Goal: Feedback & Contribution: Leave review/rating

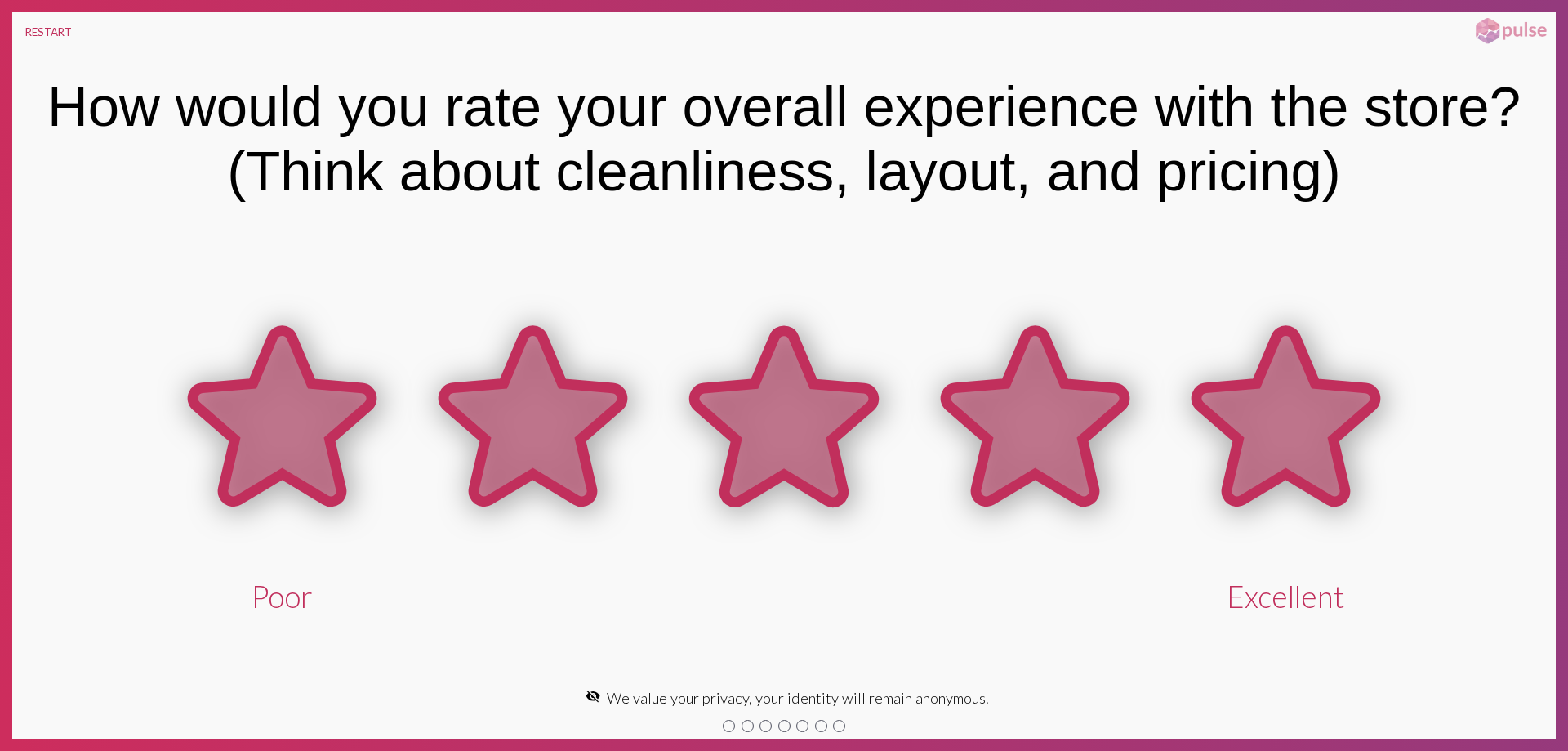
click at [1299, 434] on icon at bounding box center [1286, 416] width 179 height 171
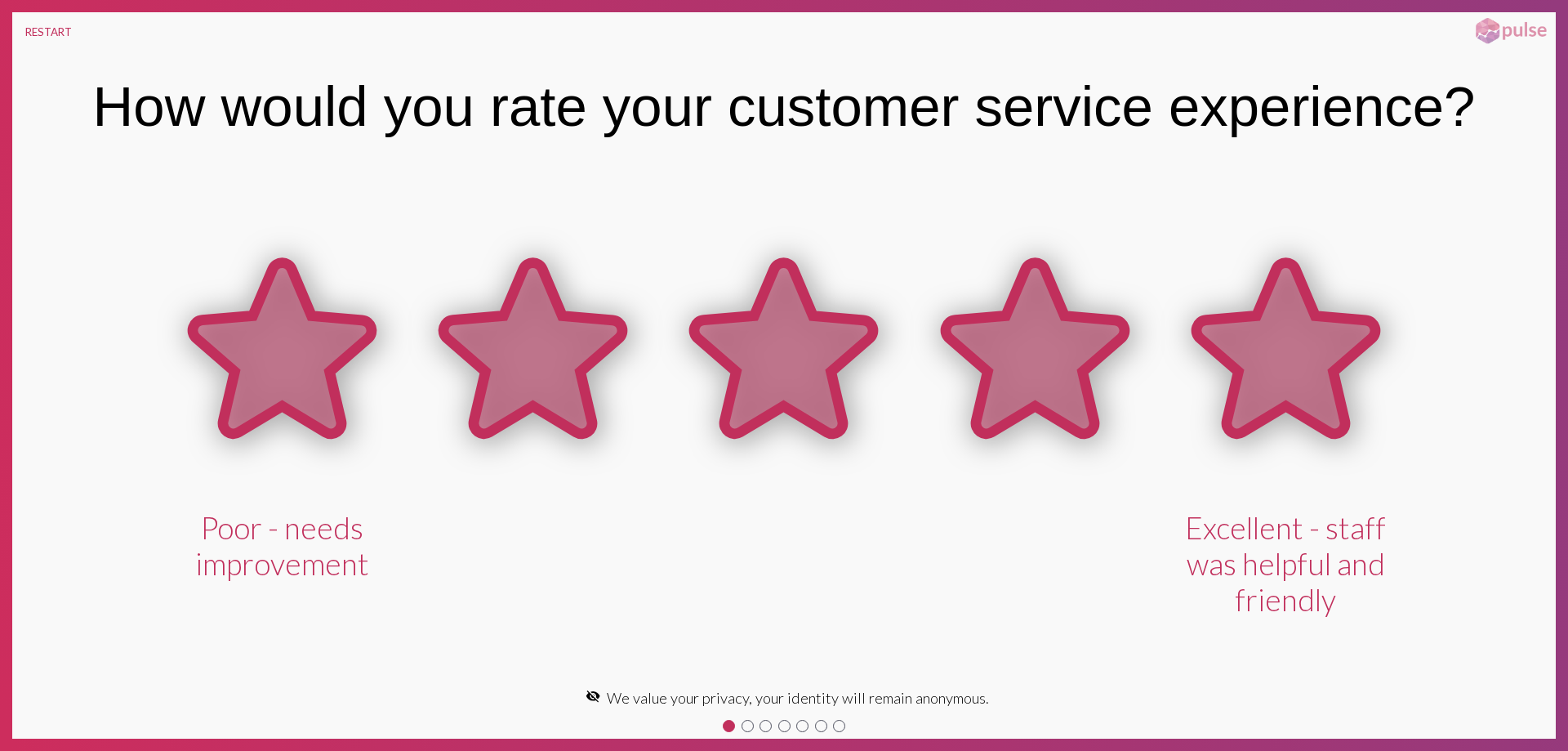
click at [1285, 377] on icon at bounding box center [1286, 348] width 179 height 171
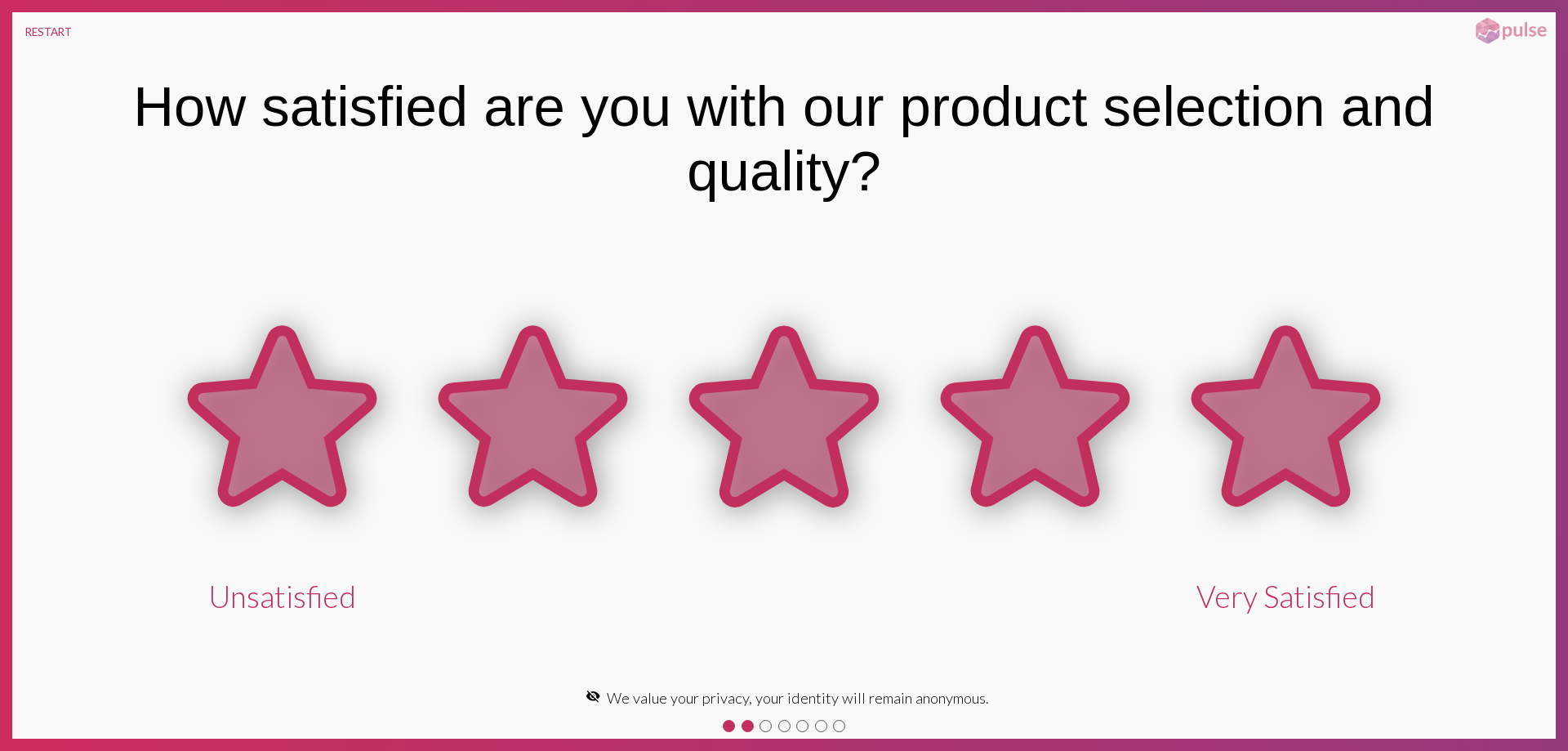
click at [1283, 377] on icon at bounding box center [1286, 416] width 179 height 171
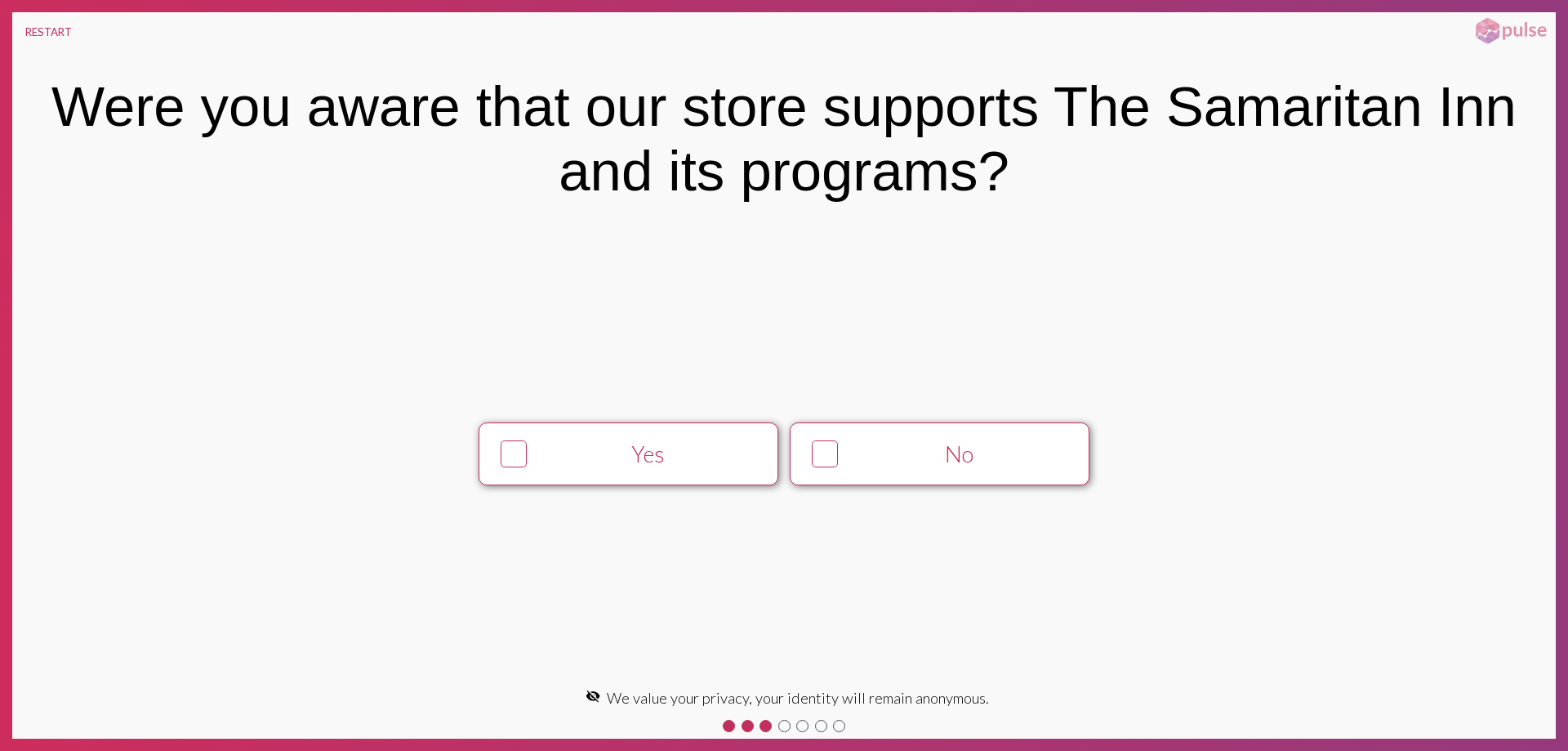
click at [1025, 447] on div "No" at bounding box center [959, 453] width 229 height 27
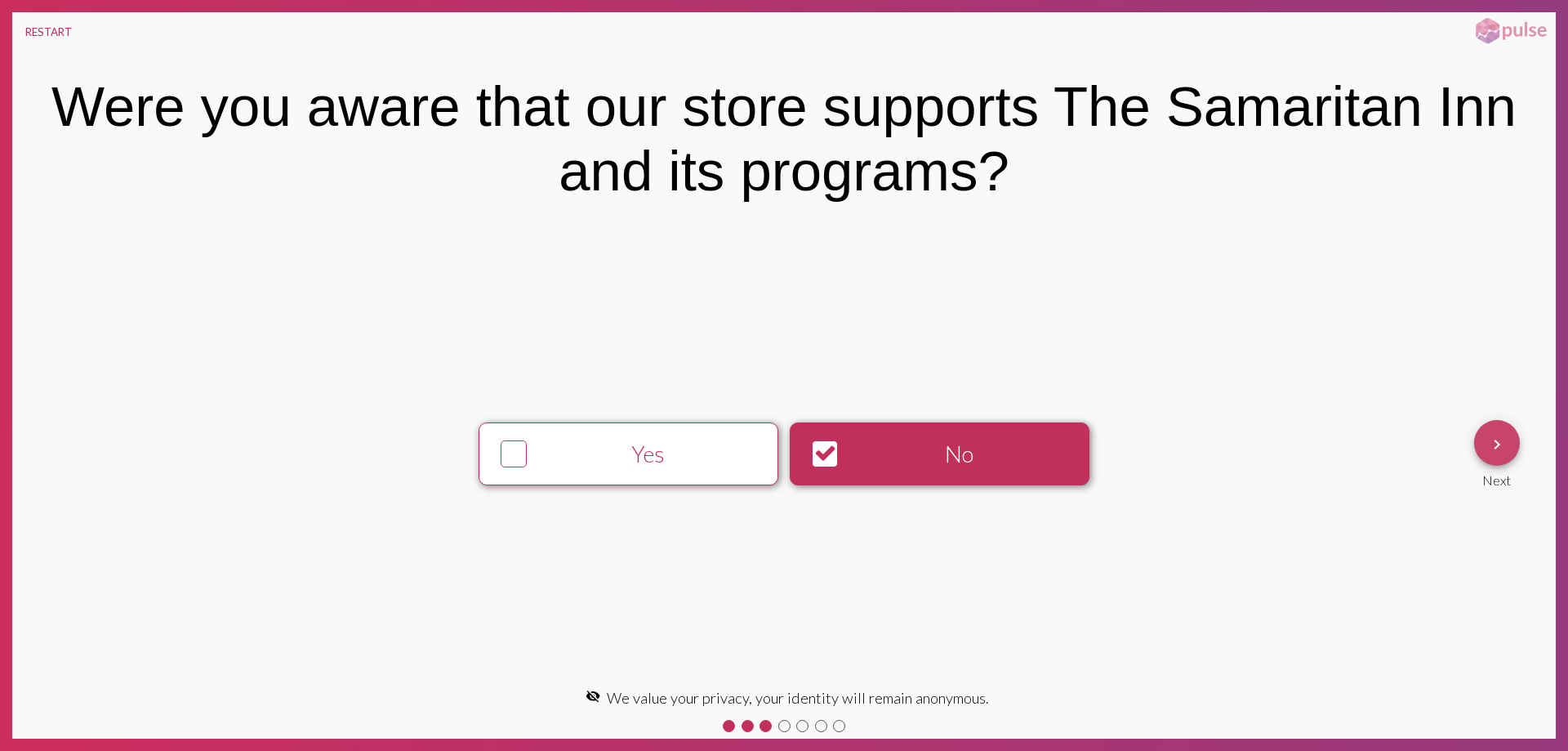
click at [1488, 445] on mat-icon "keyboard_arrow_right" at bounding box center [1497, 444] width 19 height 19
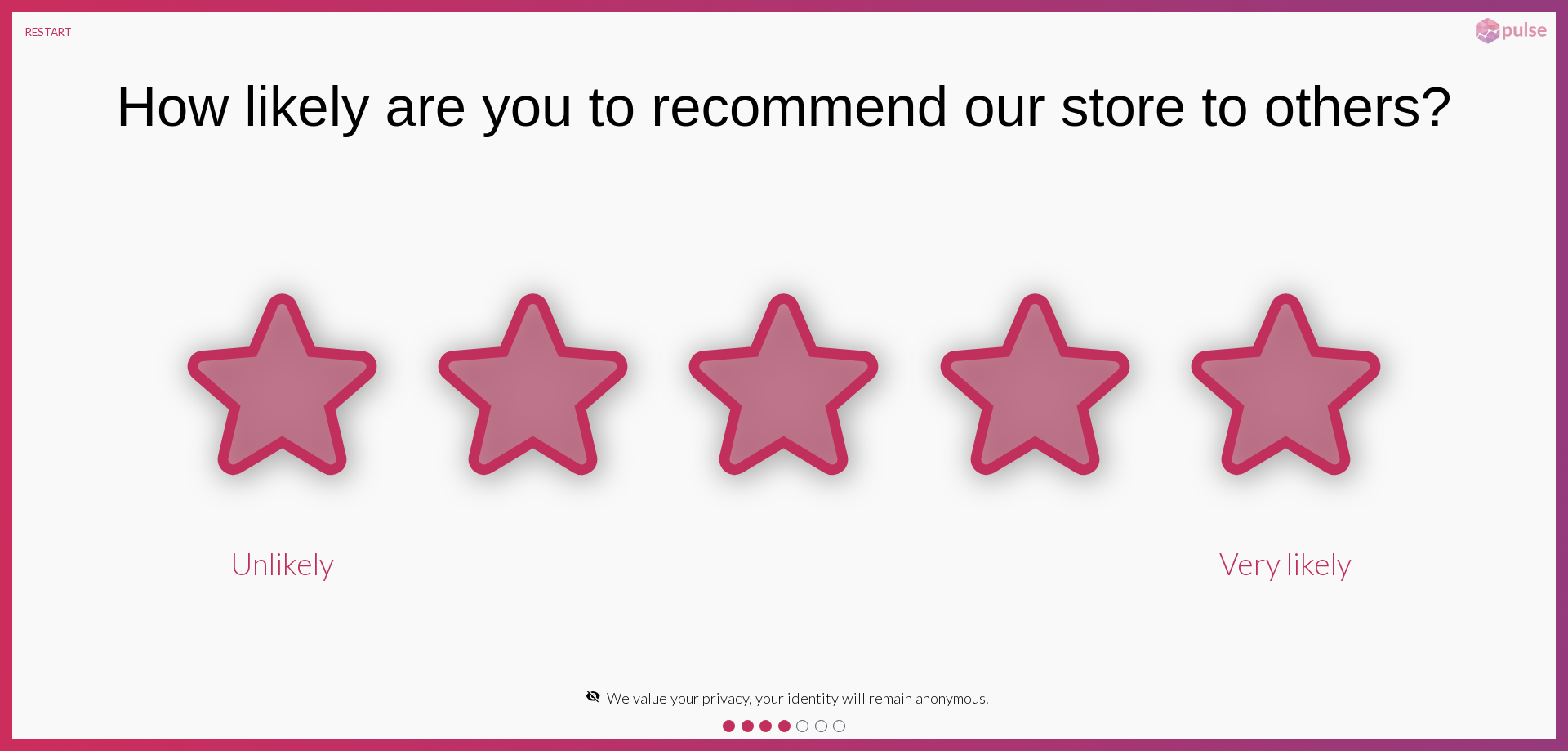
click at [1275, 418] on icon at bounding box center [1286, 384] width 179 height 171
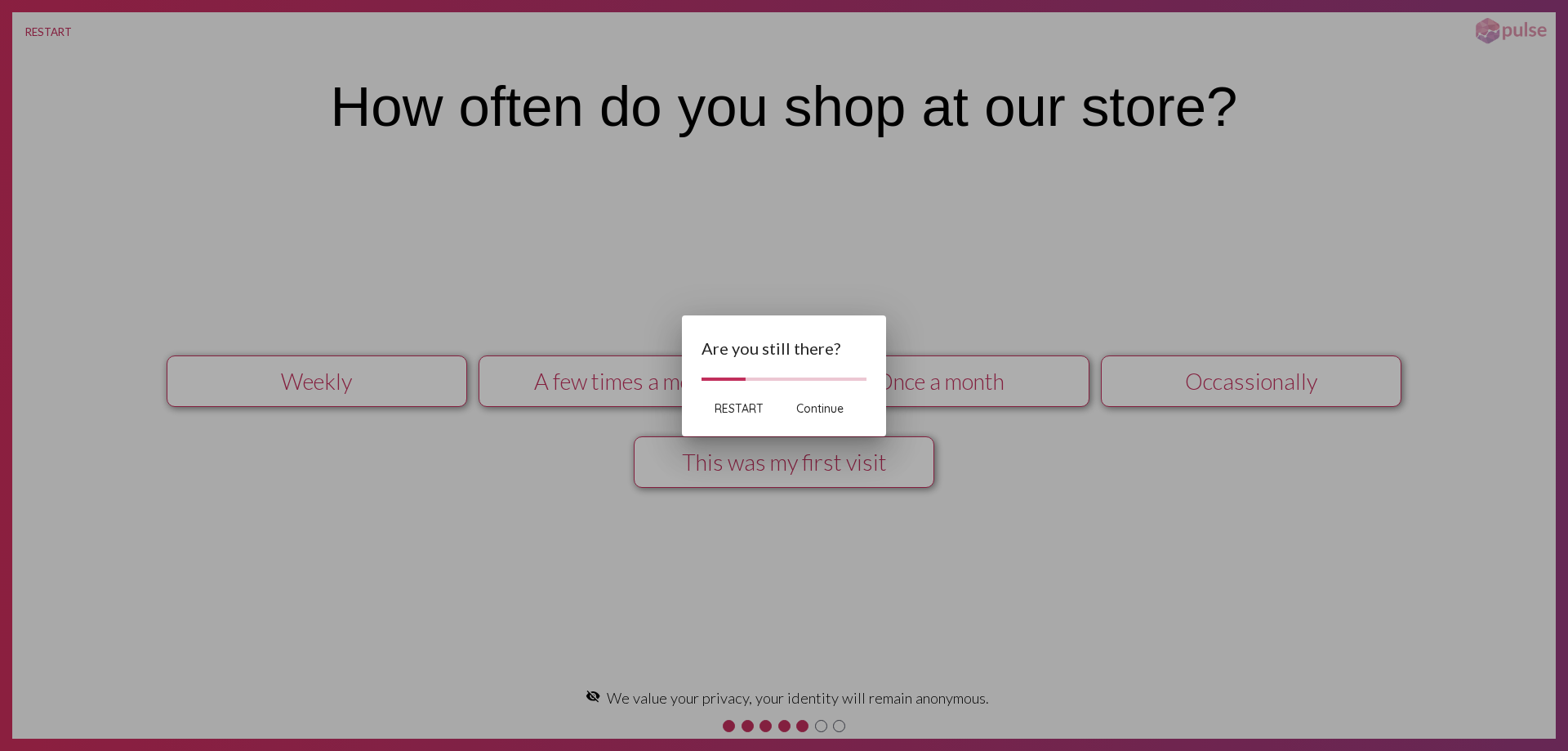
click at [814, 408] on span "Continue" at bounding box center [820, 409] width 48 height 15
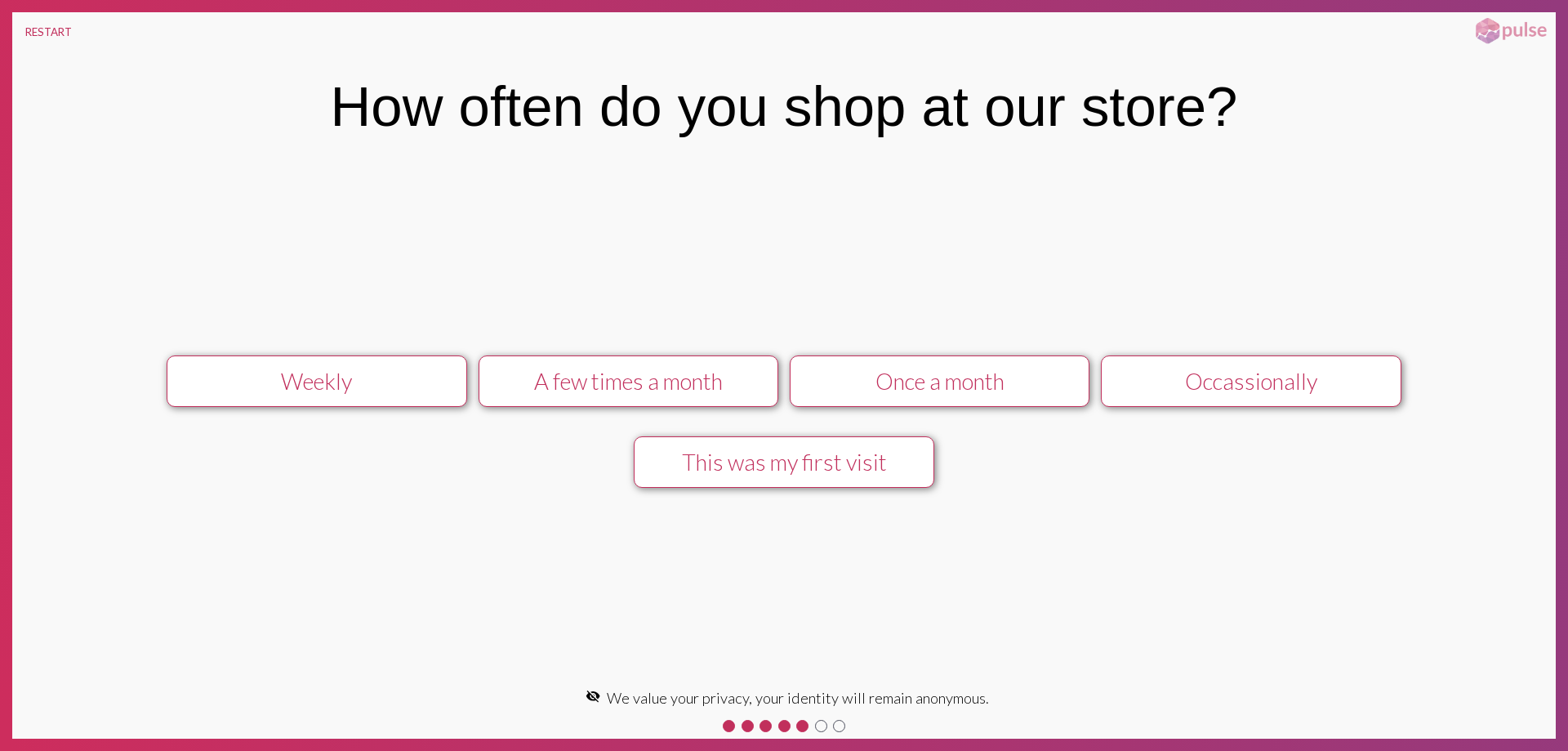
click at [1254, 386] on div "Occassionally" at bounding box center [1251, 381] width 269 height 27
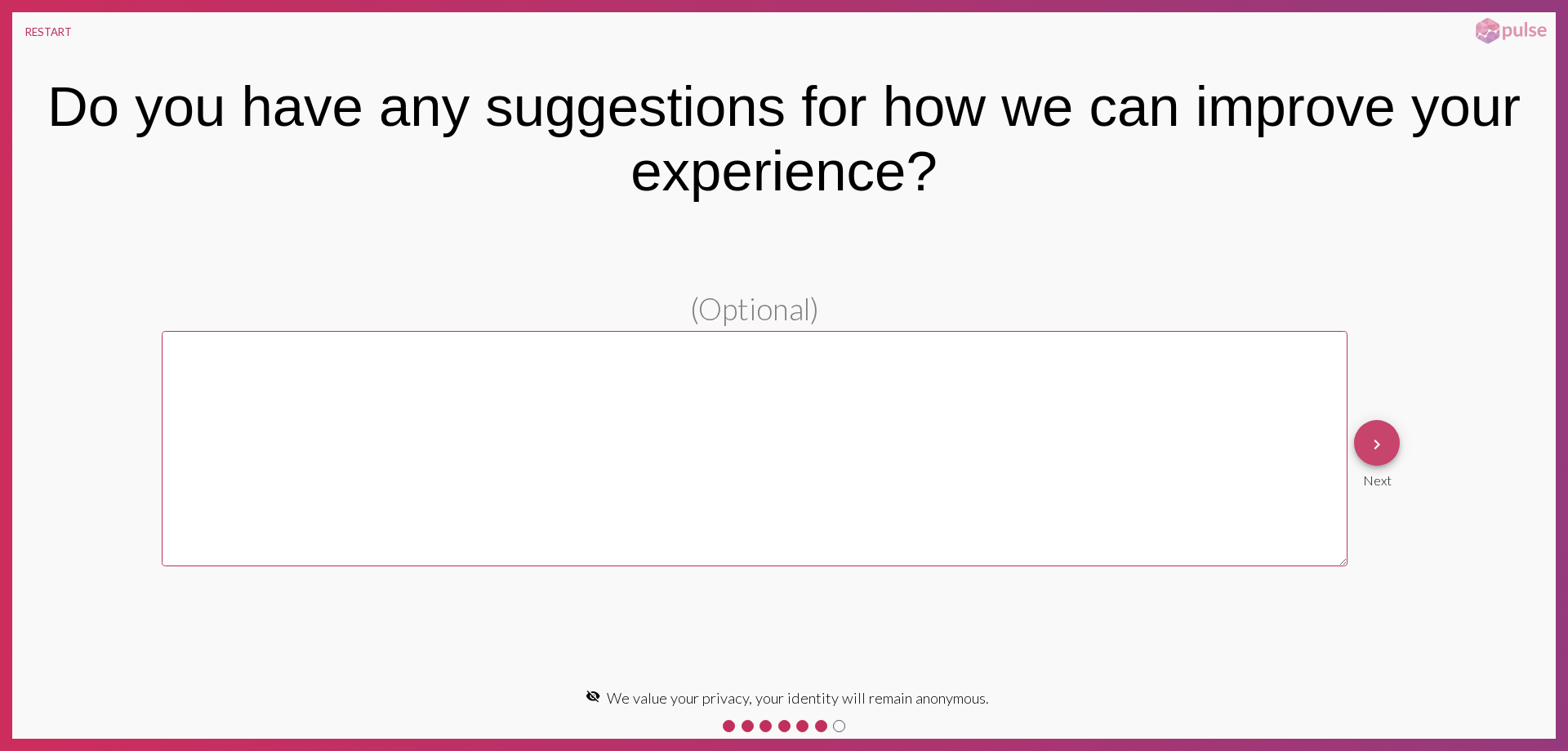
click at [1384, 447] on mat-icon "keyboard_arrow_right" at bounding box center [1376, 444] width 19 height 19
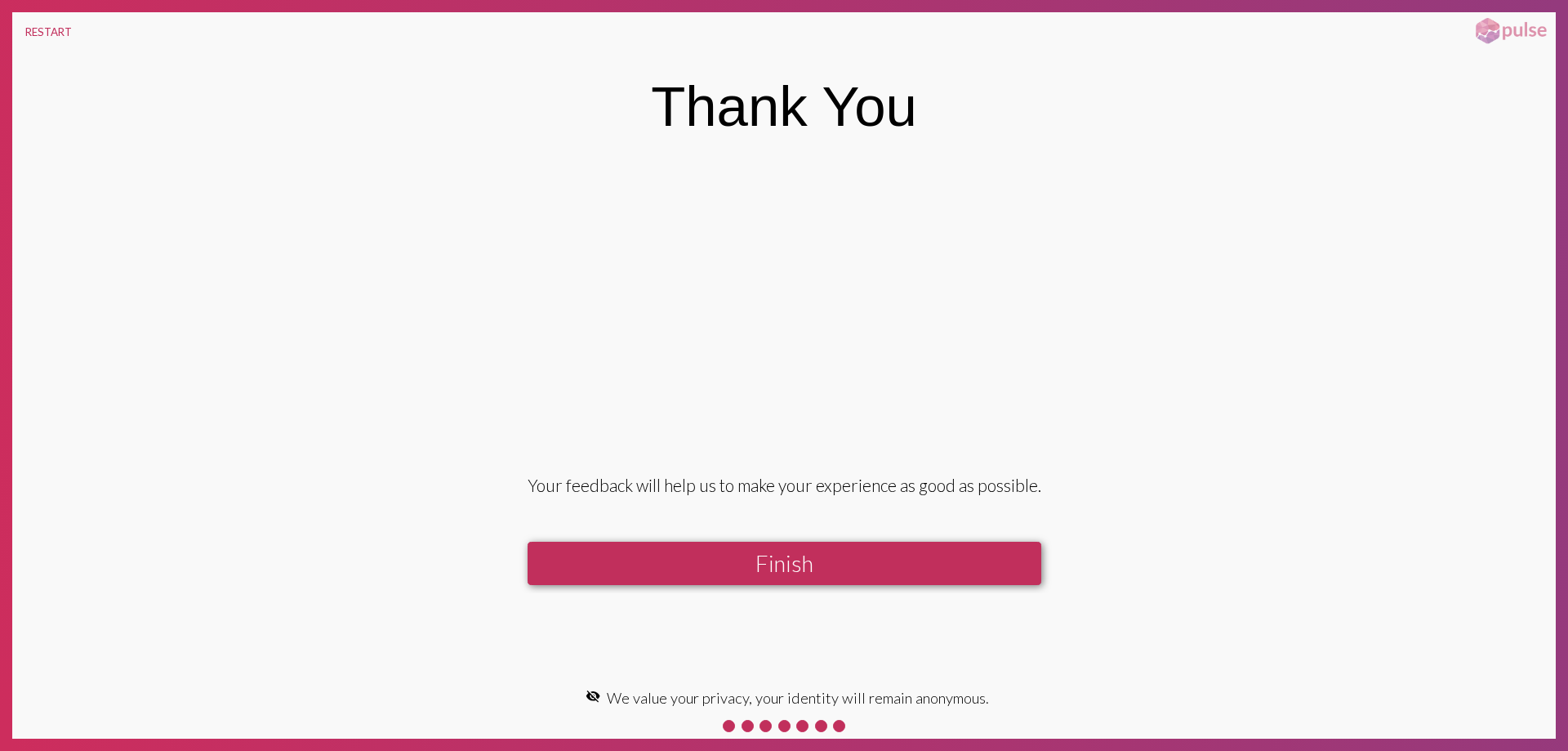
click at [816, 567] on button "Finish" at bounding box center [784, 563] width 514 height 43
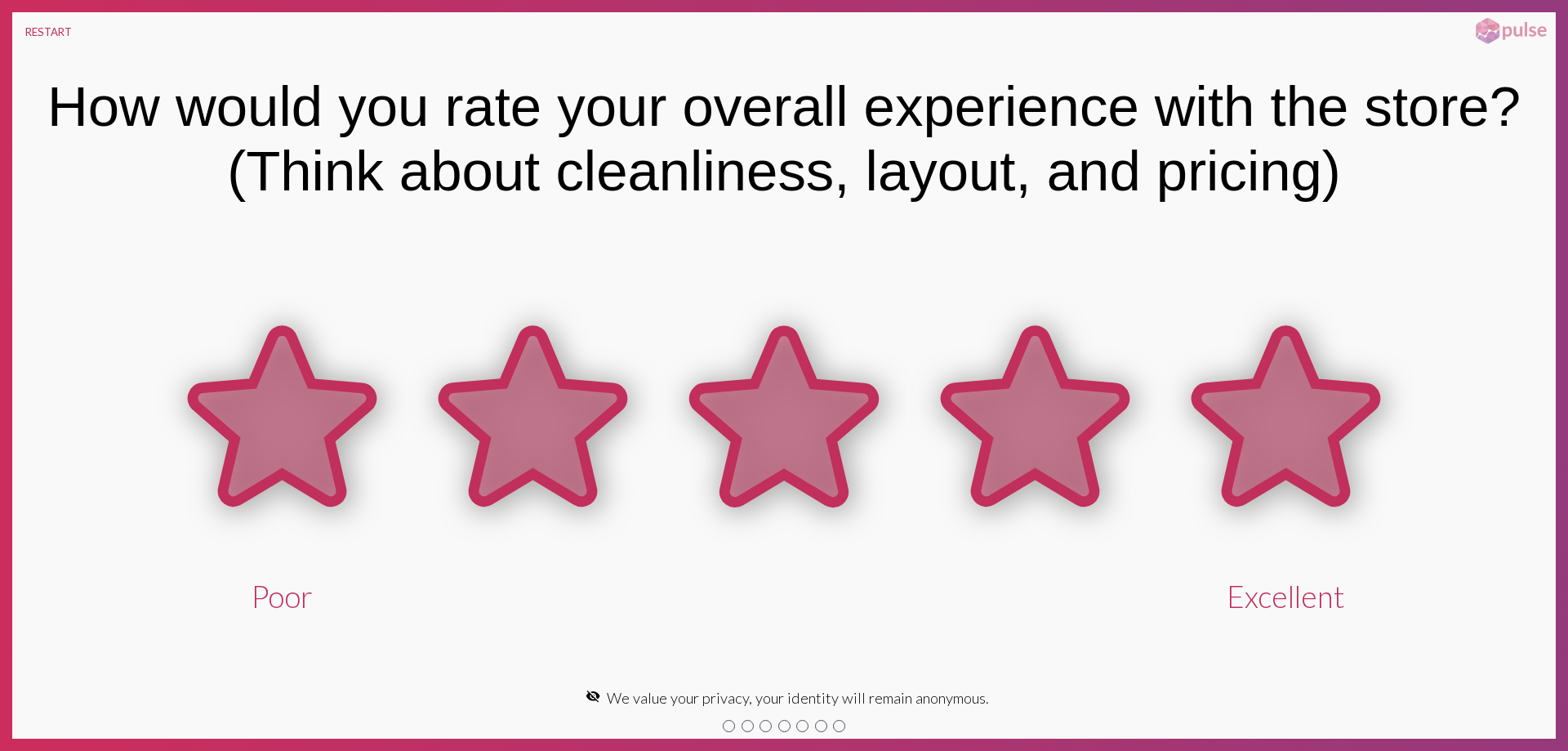
click at [1292, 446] on icon at bounding box center [1286, 416] width 179 height 171
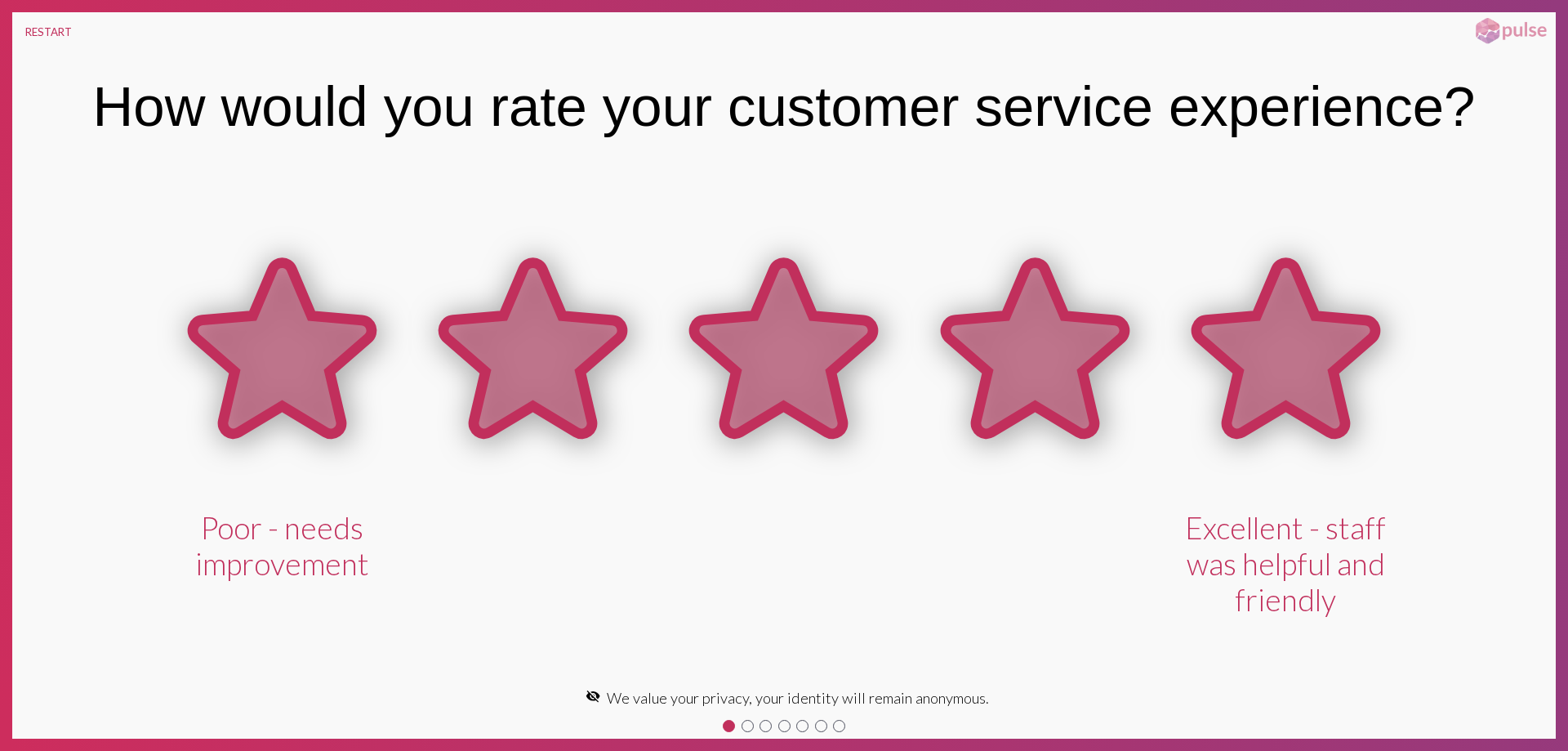
click at [1282, 409] on icon at bounding box center [1286, 348] width 179 height 171
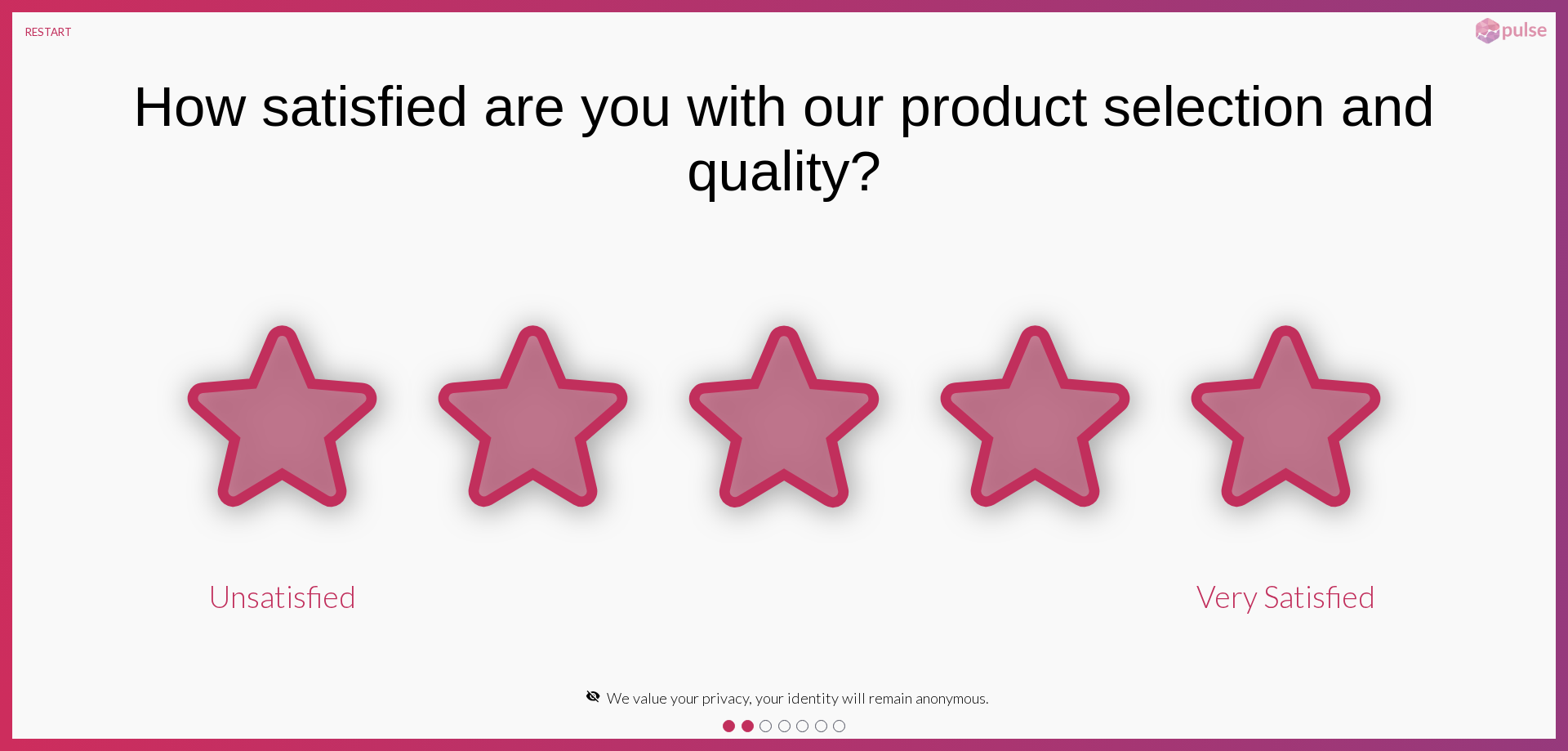
click at [1288, 410] on icon at bounding box center [1286, 416] width 179 height 171
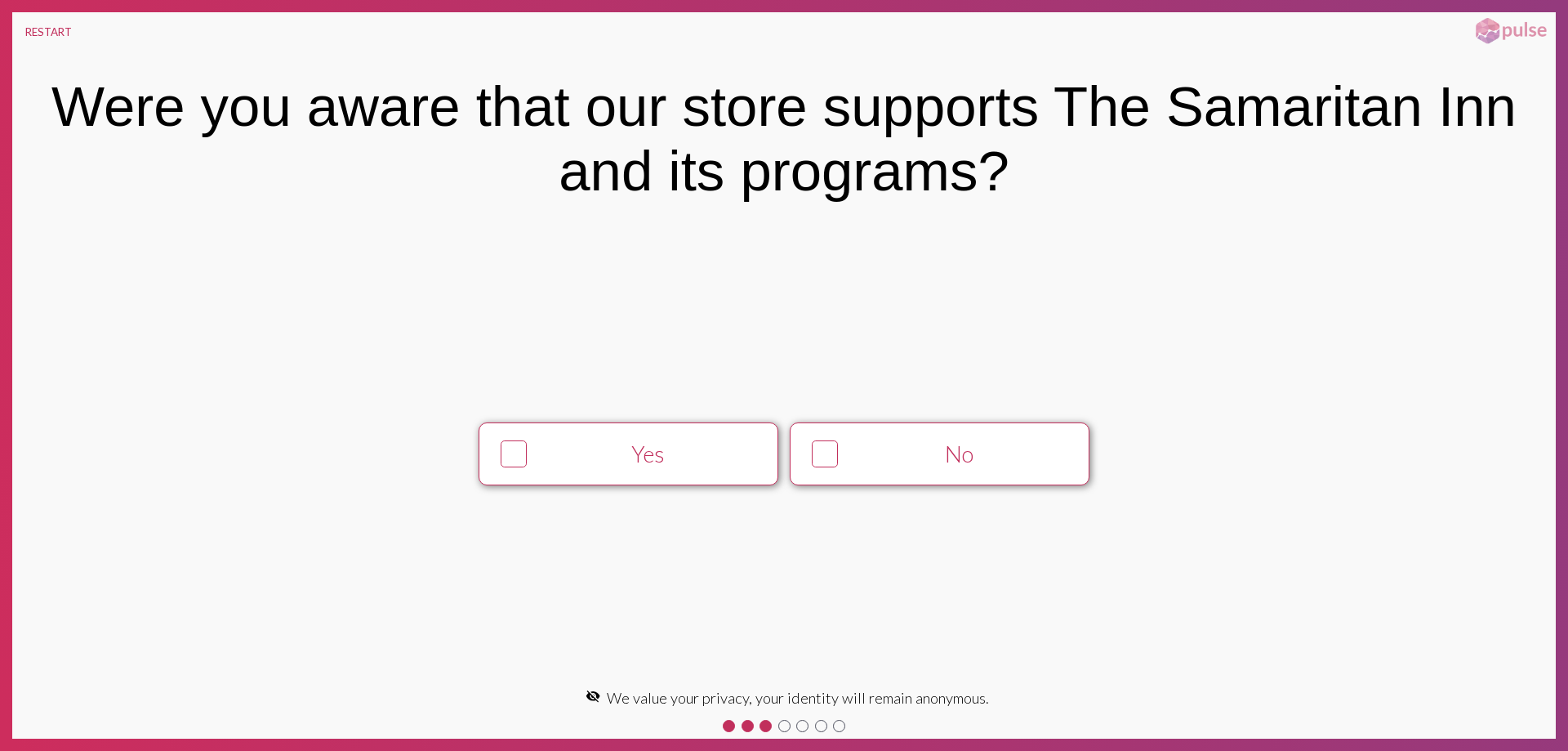
click at [944, 455] on div "No" at bounding box center [959, 453] width 229 height 27
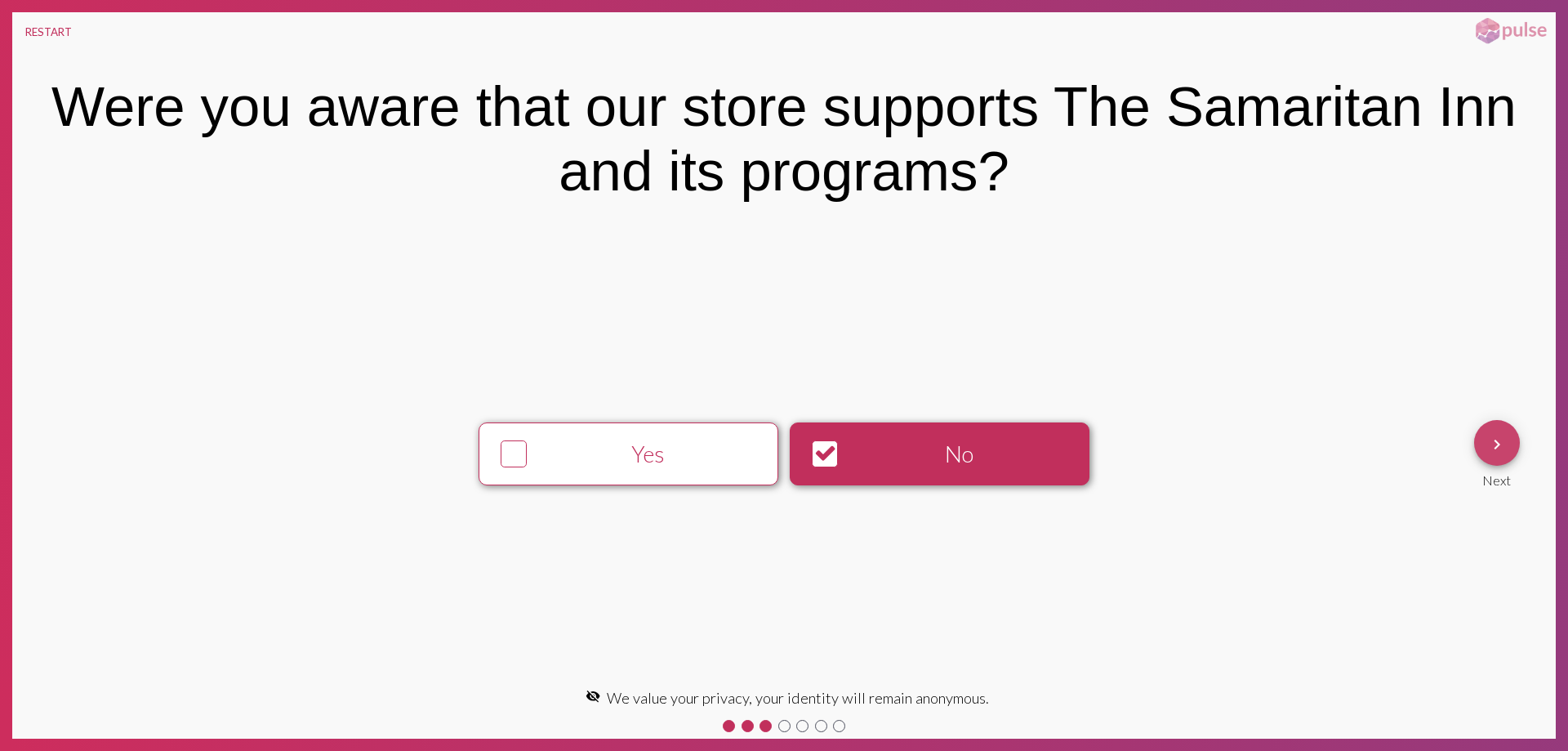
click at [1496, 444] on mat-icon "keyboard_arrow_right" at bounding box center [1497, 444] width 19 height 19
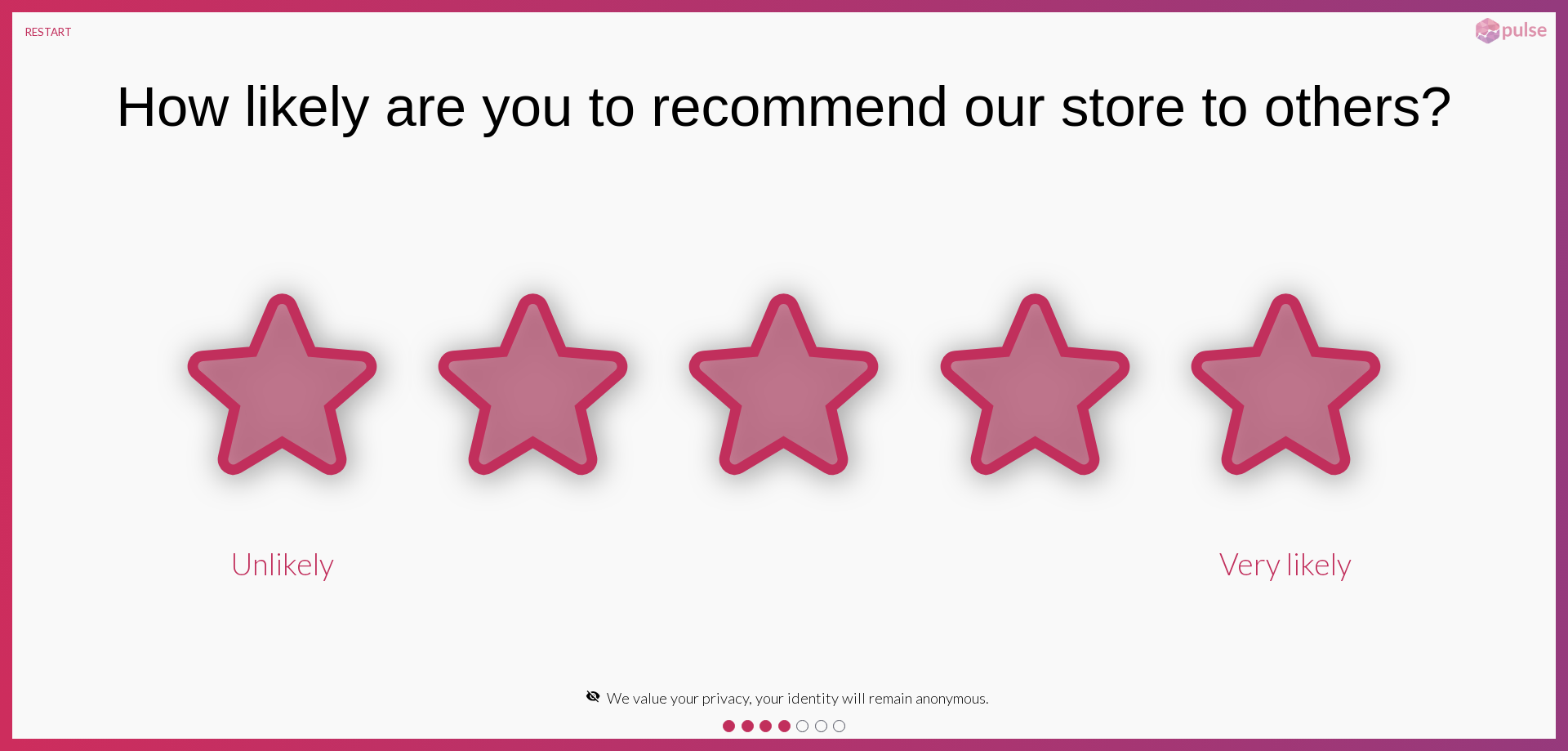
click at [1321, 430] on icon at bounding box center [1286, 384] width 179 height 171
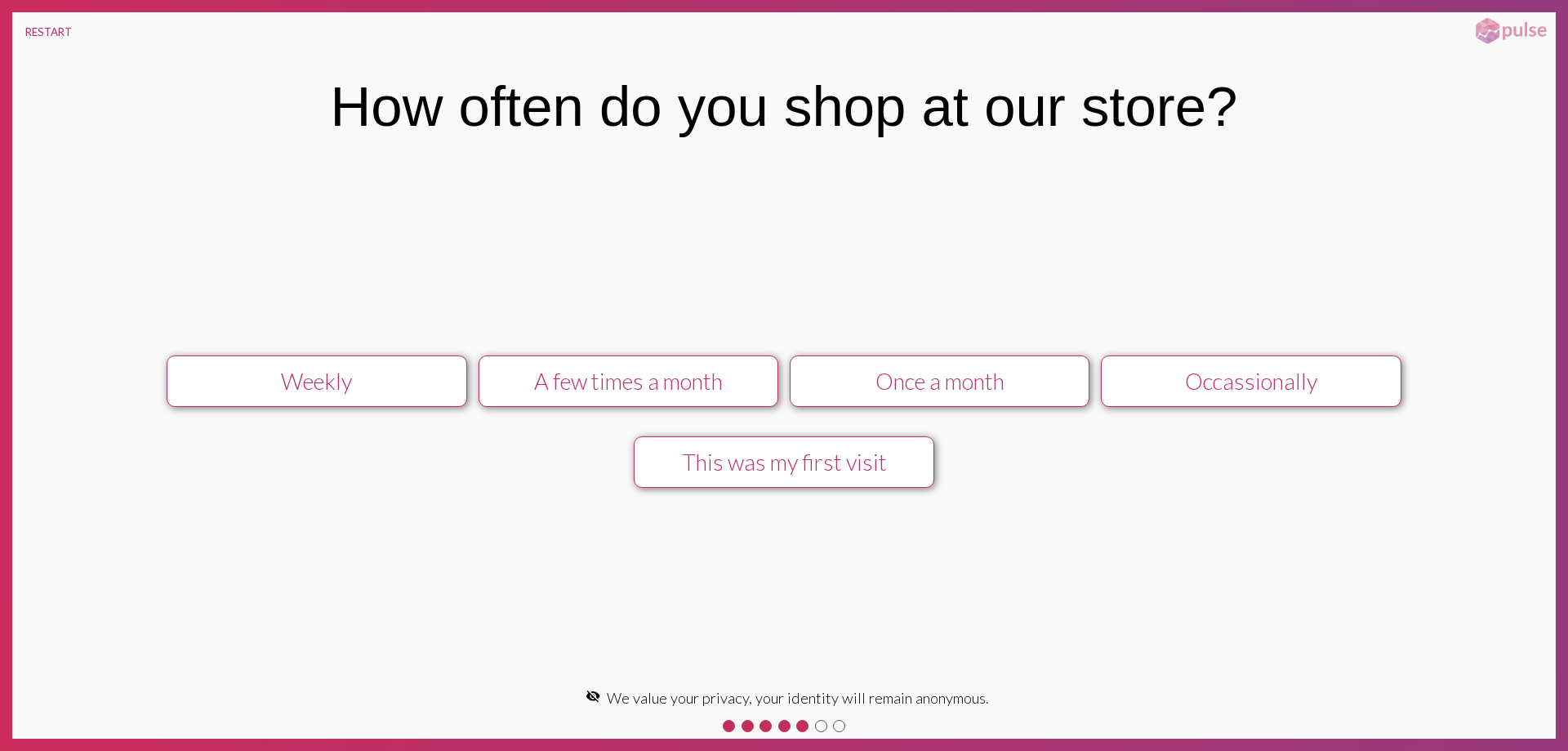
click at [1287, 381] on div "Occassionally" at bounding box center [1251, 381] width 269 height 27
